Goal: Task Accomplishment & Management: Use online tool/utility

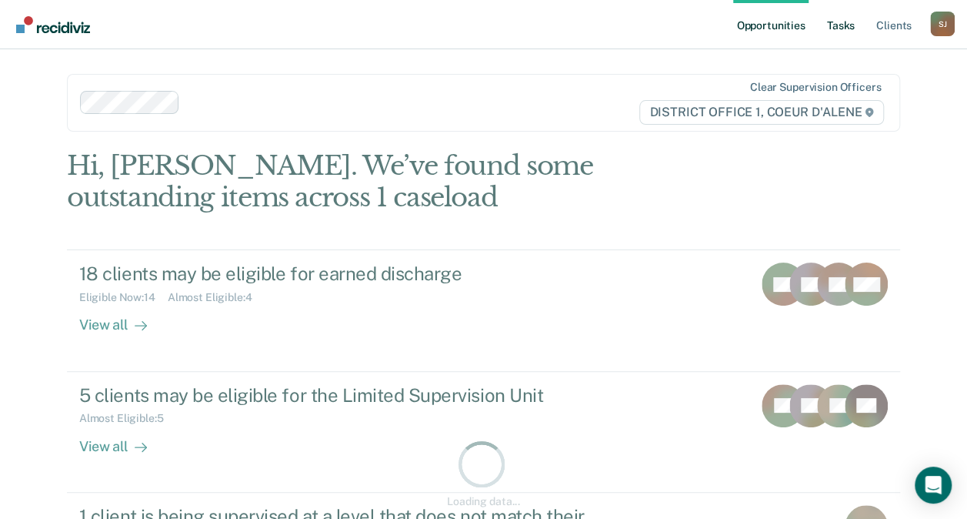
click at [858, 22] on link "Tasks" at bounding box center [841, 24] width 34 height 49
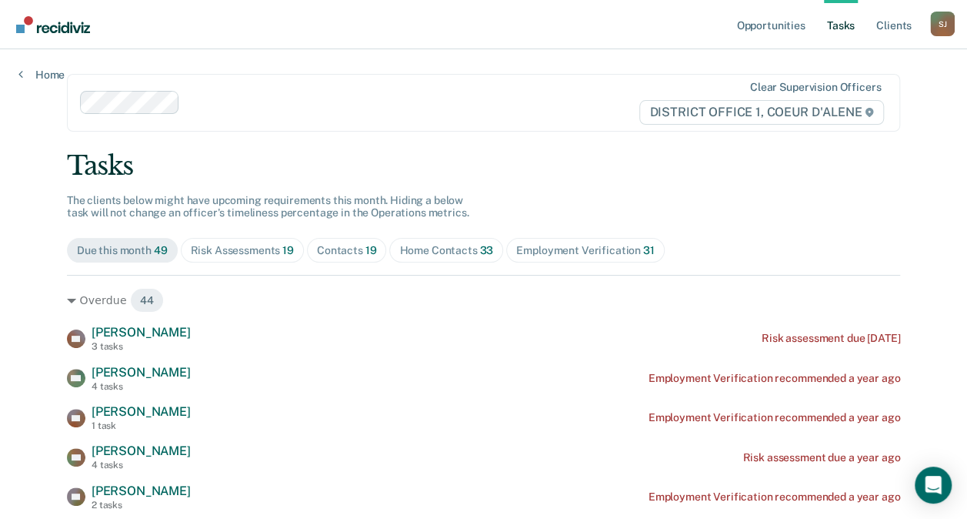
click at [343, 250] on div "Contacts 19" at bounding box center [347, 250] width 60 height 13
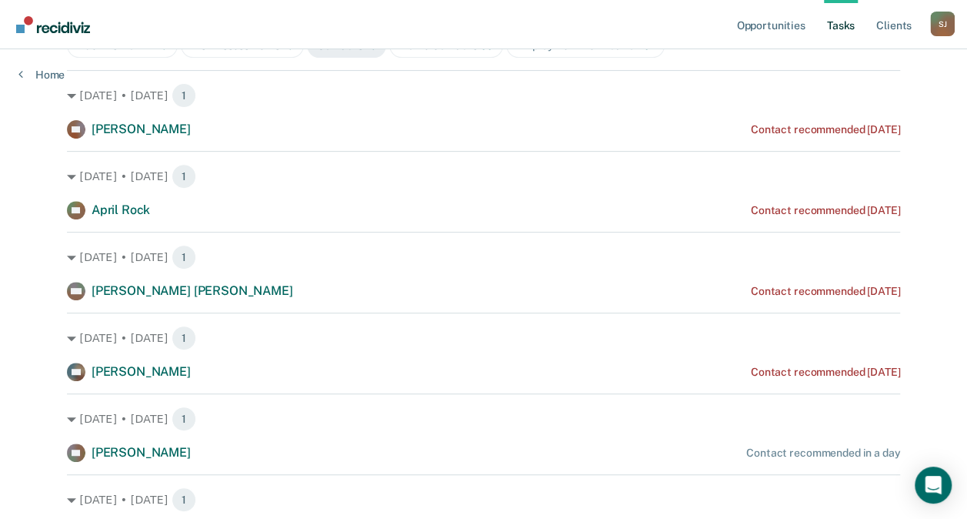
scroll to position [206, 0]
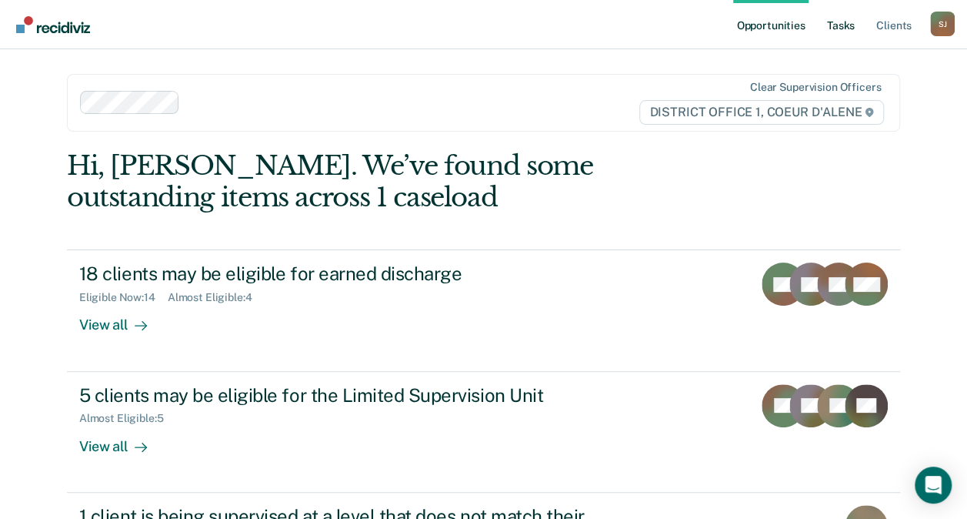
click at [837, 31] on link "Tasks" at bounding box center [841, 24] width 34 height 49
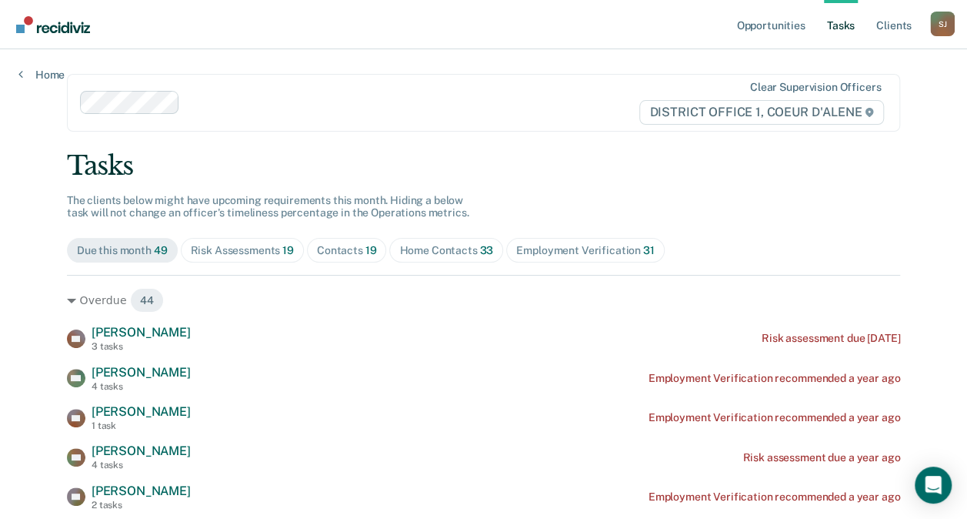
scroll to position [62, 0]
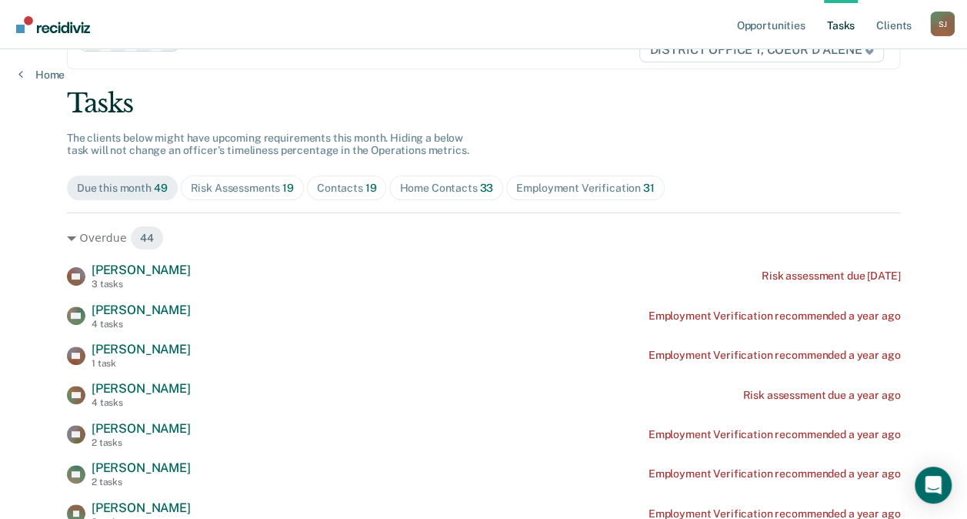
click at [365, 185] on span "19" at bounding box center [371, 188] width 12 height 12
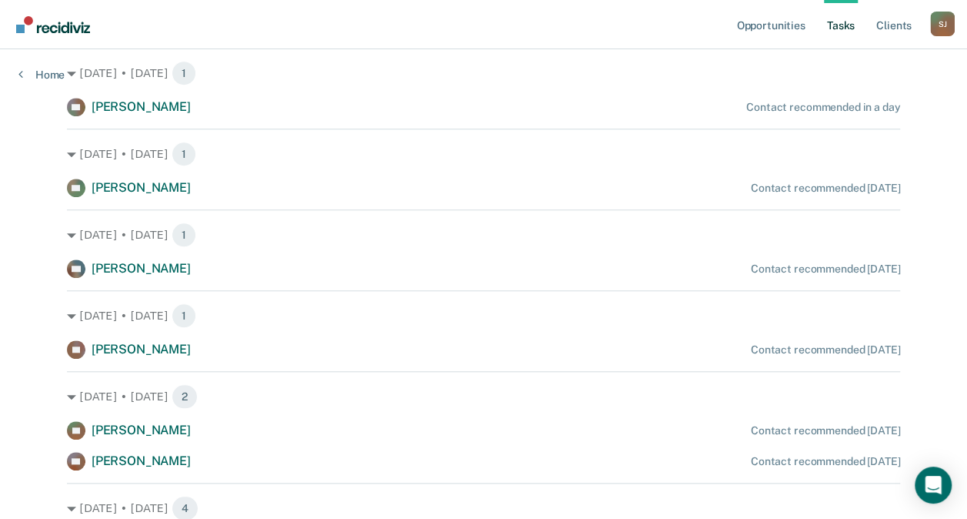
scroll to position [0, 0]
